Goal: Navigation & Orientation: Understand site structure

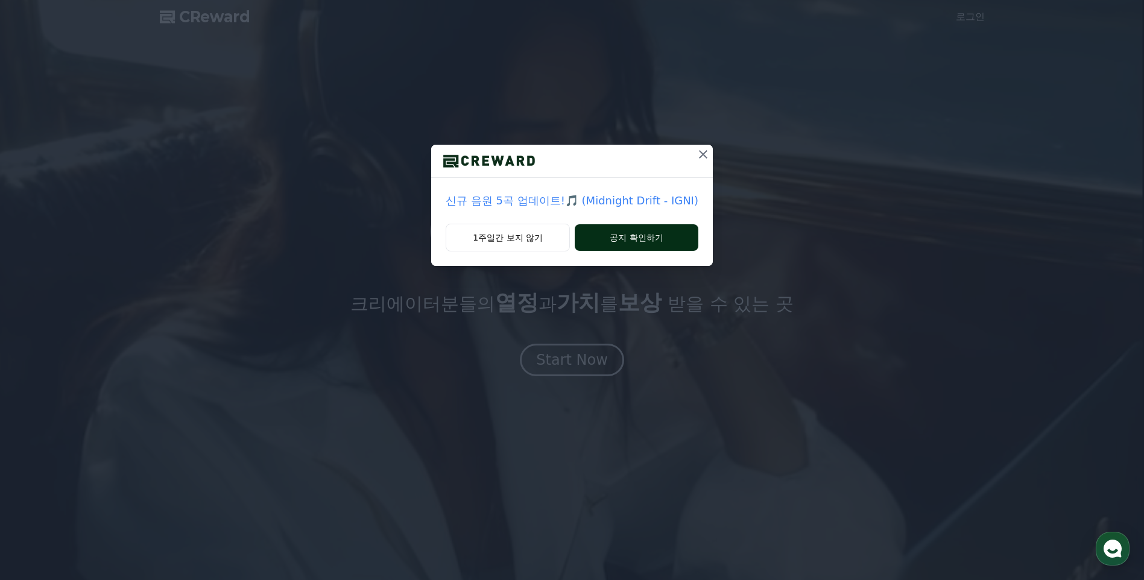
click at [620, 238] on button "공지 확인하기" at bounding box center [637, 237] width 124 height 27
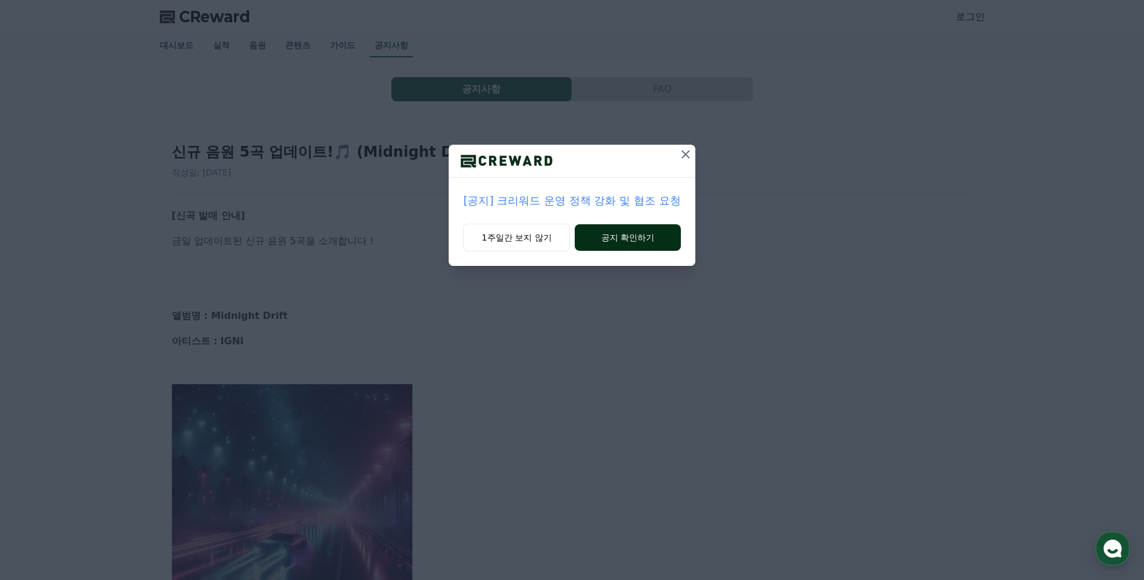
click at [630, 239] on button "공지 확인하기" at bounding box center [628, 237] width 106 height 27
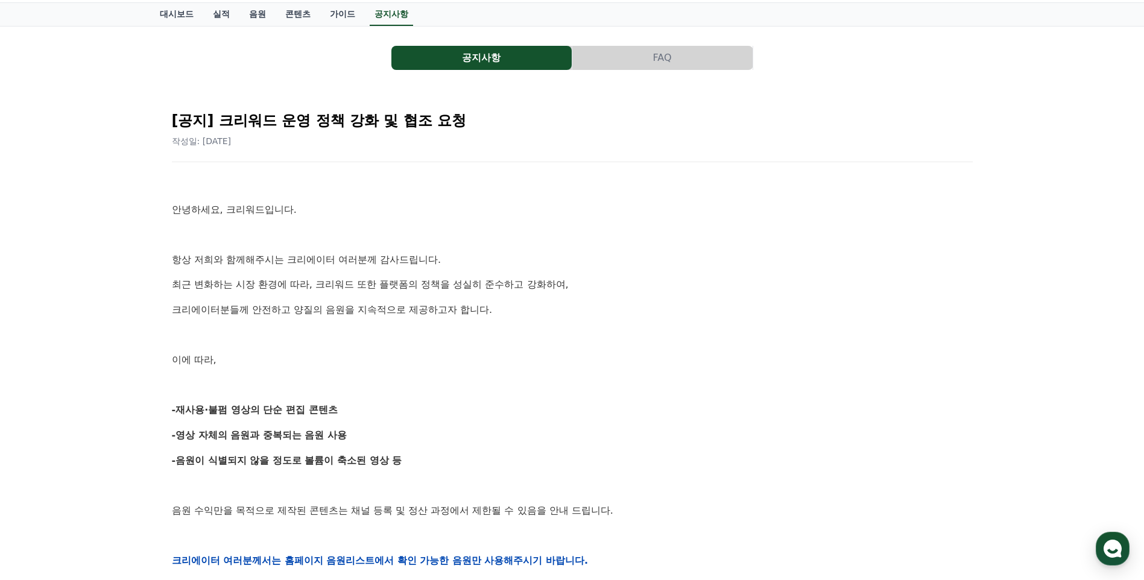
scroll to position [1, 0]
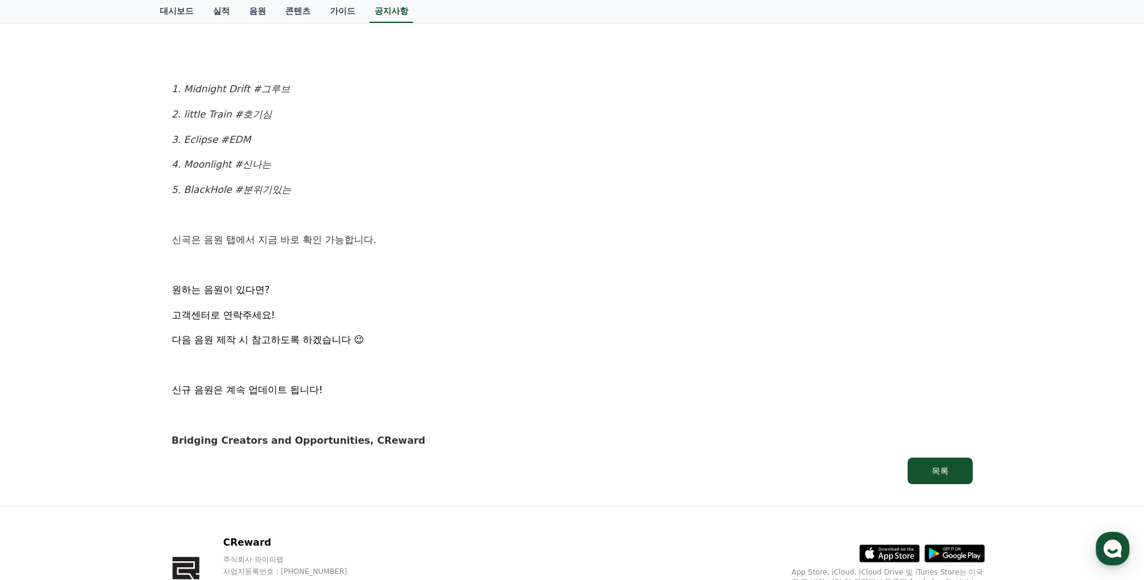
scroll to position [679, 0]
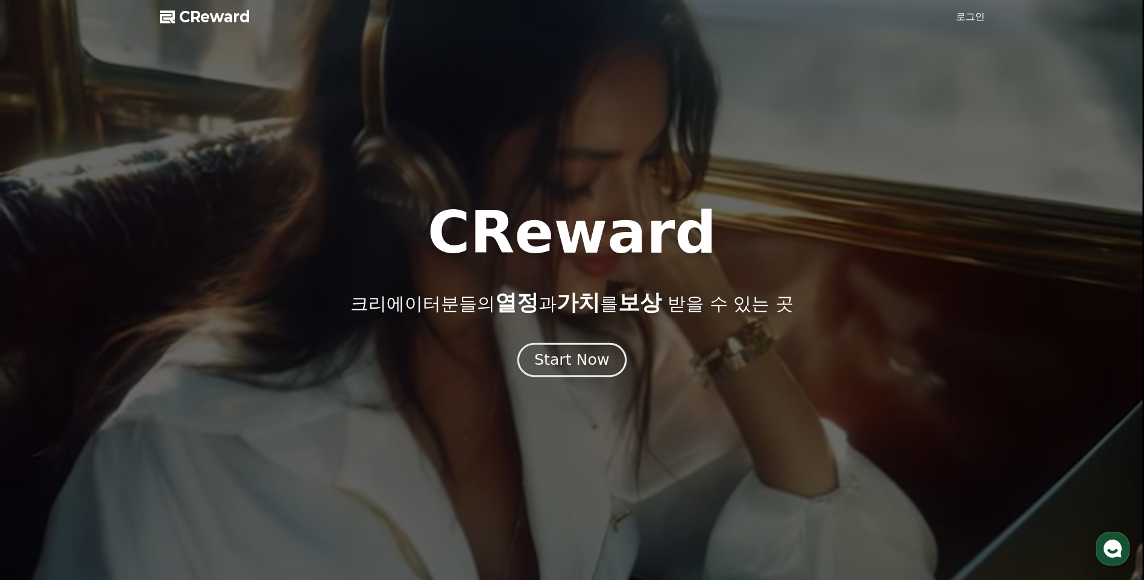
click at [569, 350] on div "Start Now" at bounding box center [571, 360] width 75 height 21
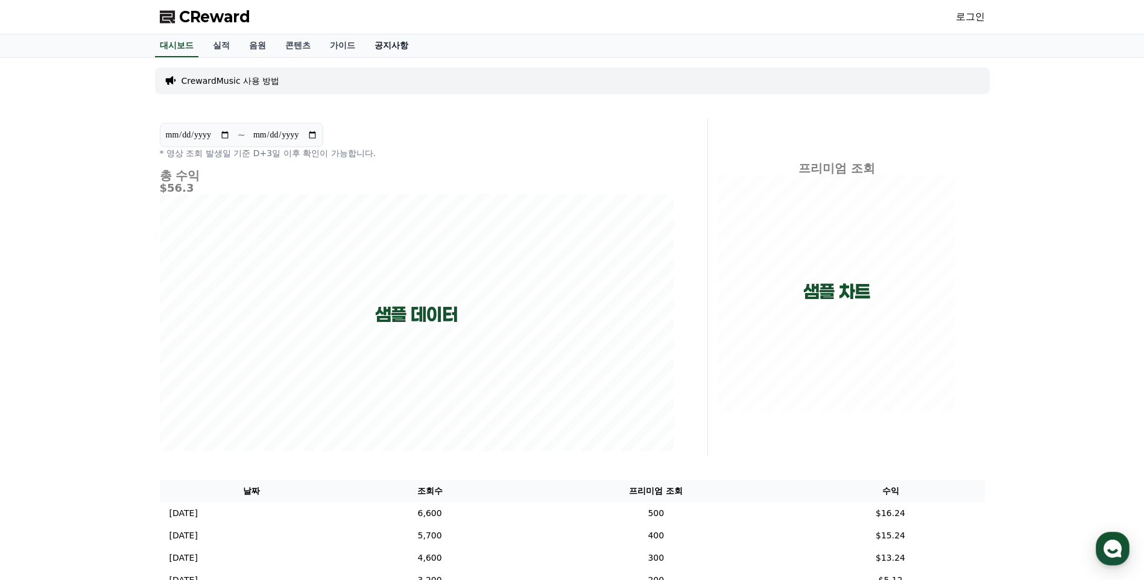
click at [405, 44] on link "공지사항" at bounding box center [391, 45] width 53 height 23
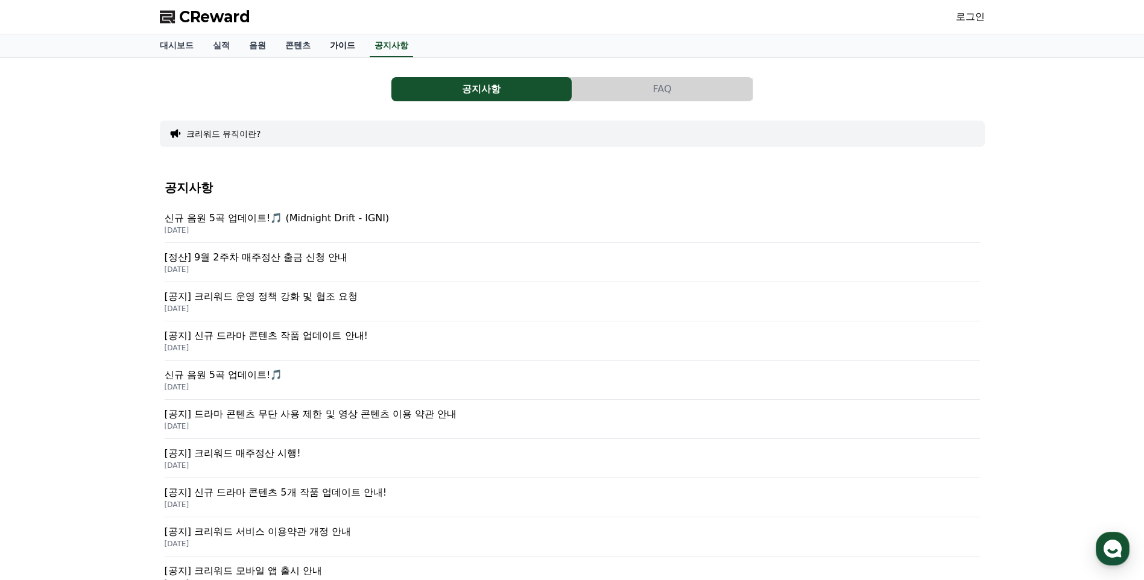
click at [337, 43] on link "가이드" at bounding box center [342, 45] width 45 height 23
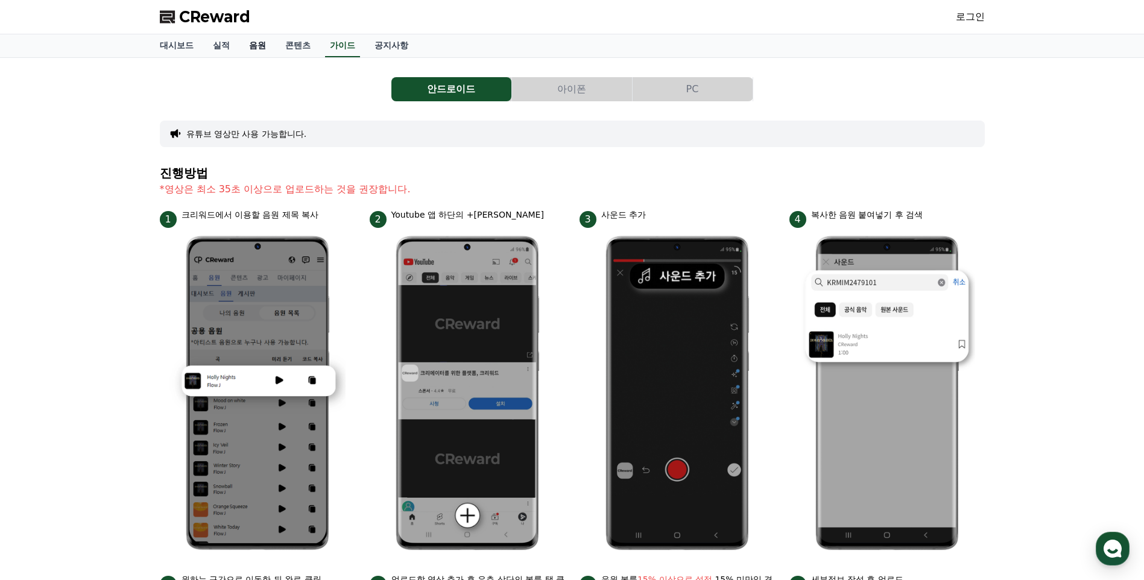
click at [271, 43] on link "음원" at bounding box center [257, 45] width 36 height 23
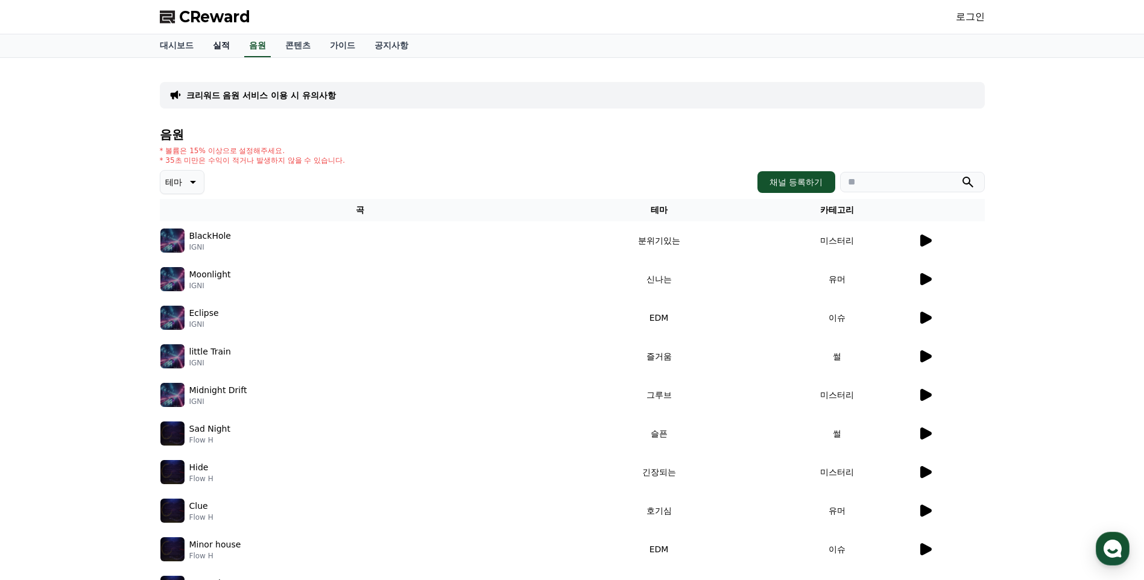
click at [233, 46] on link "실적" at bounding box center [221, 45] width 36 height 23
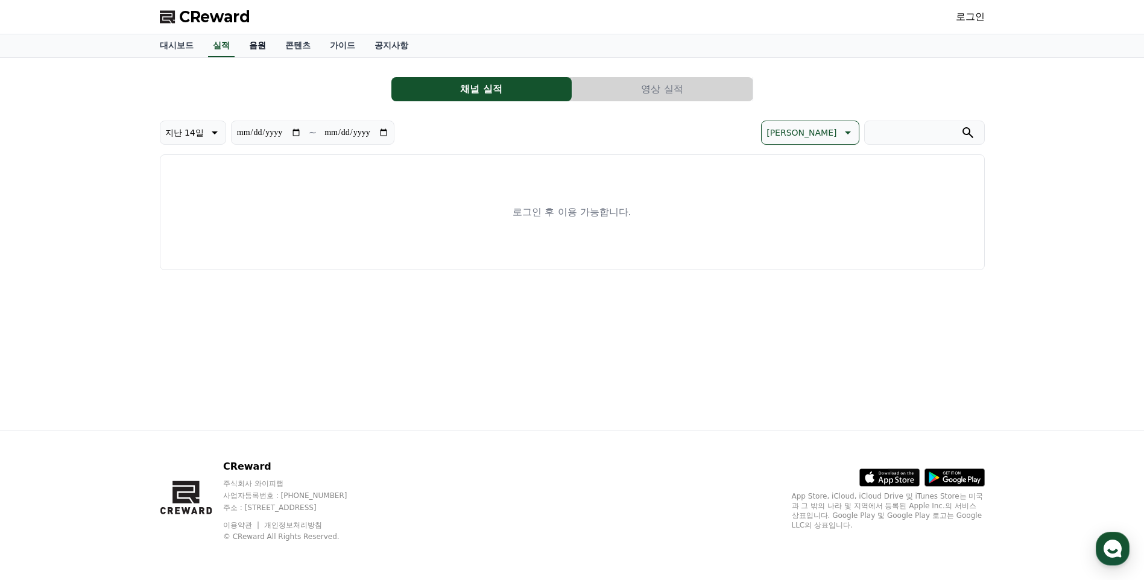
click at [248, 46] on link "음원" at bounding box center [257, 45] width 36 height 23
